Goal: Check status

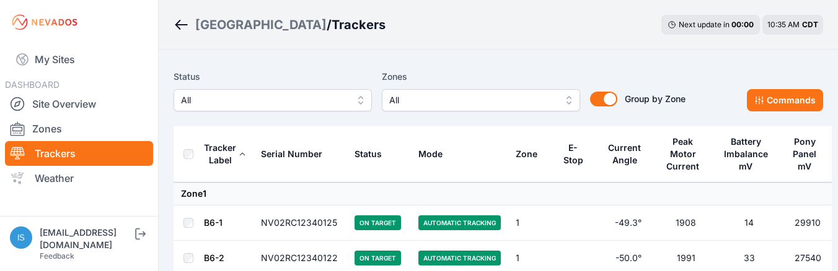
click at [429, 99] on span "All" at bounding box center [472, 100] width 166 height 15
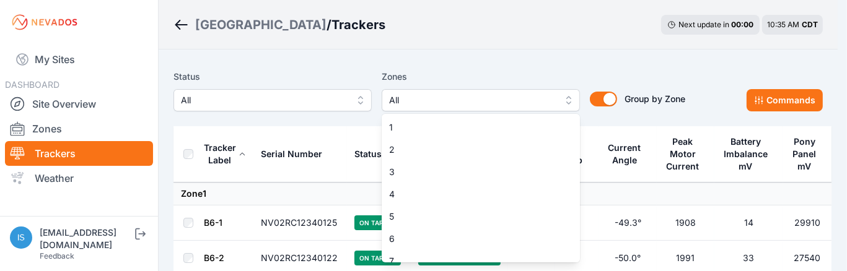
click at [439, 68] on div "Status All Zones All 1 2 3 4 5 6 7 8 9 10 11 12 13 14 15 Group by Zone Group by…" at bounding box center [498, 95] width 649 height 62
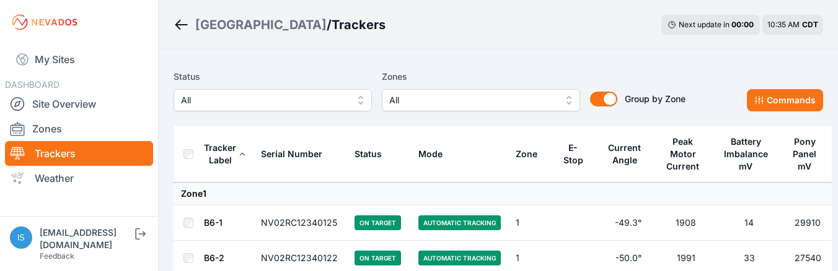
click at [457, 97] on span "All" at bounding box center [472, 100] width 166 height 15
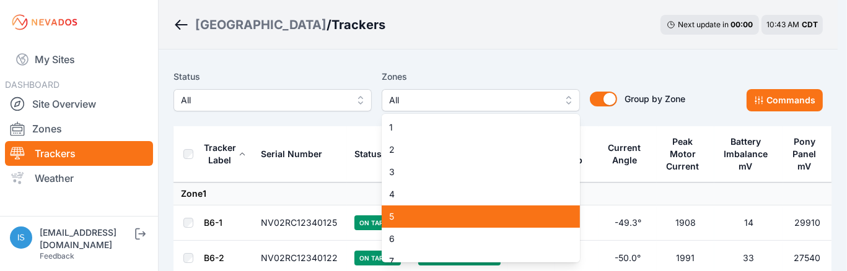
click at [461, 219] on span "5" at bounding box center [473, 217] width 169 height 12
